Goal: Information Seeking & Learning: Learn about a topic

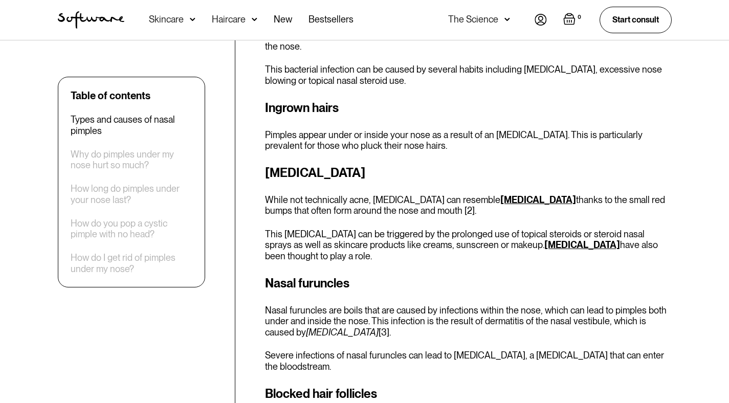
click at [516, 194] on link "acne vulgaris" at bounding box center [539, 199] width 76 height 11
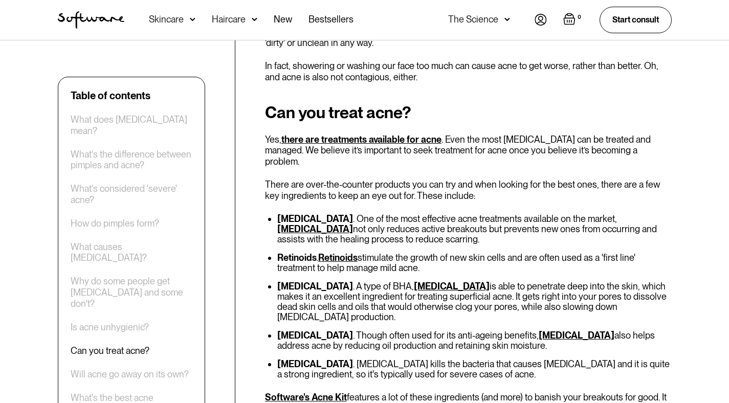
scroll to position [2234, 0]
click at [353, 223] on link "[MEDICAL_DATA]" at bounding box center [315, 228] width 76 height 11
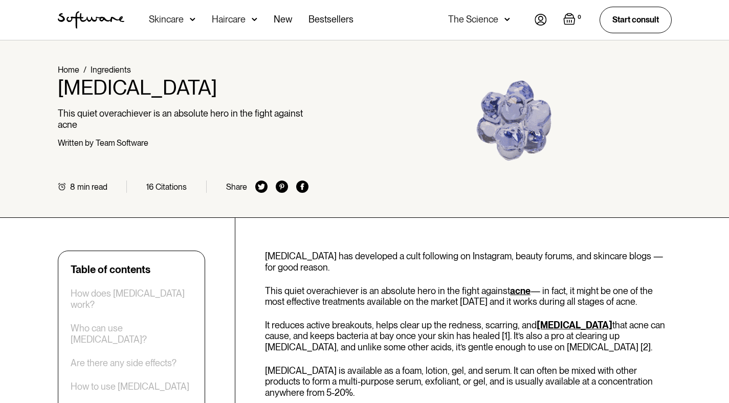
click at [89, 14] on img "home" at bounding box center [91, 19] width 67 height 17
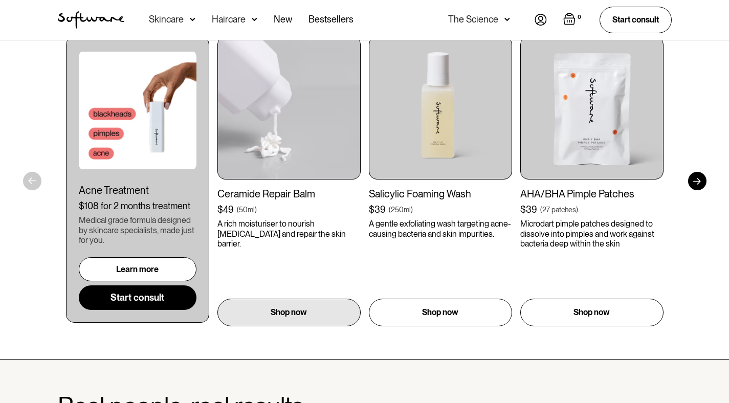
scroll to position [586, 0]
